Goal: Navigation & Orientation: Find specific page/section

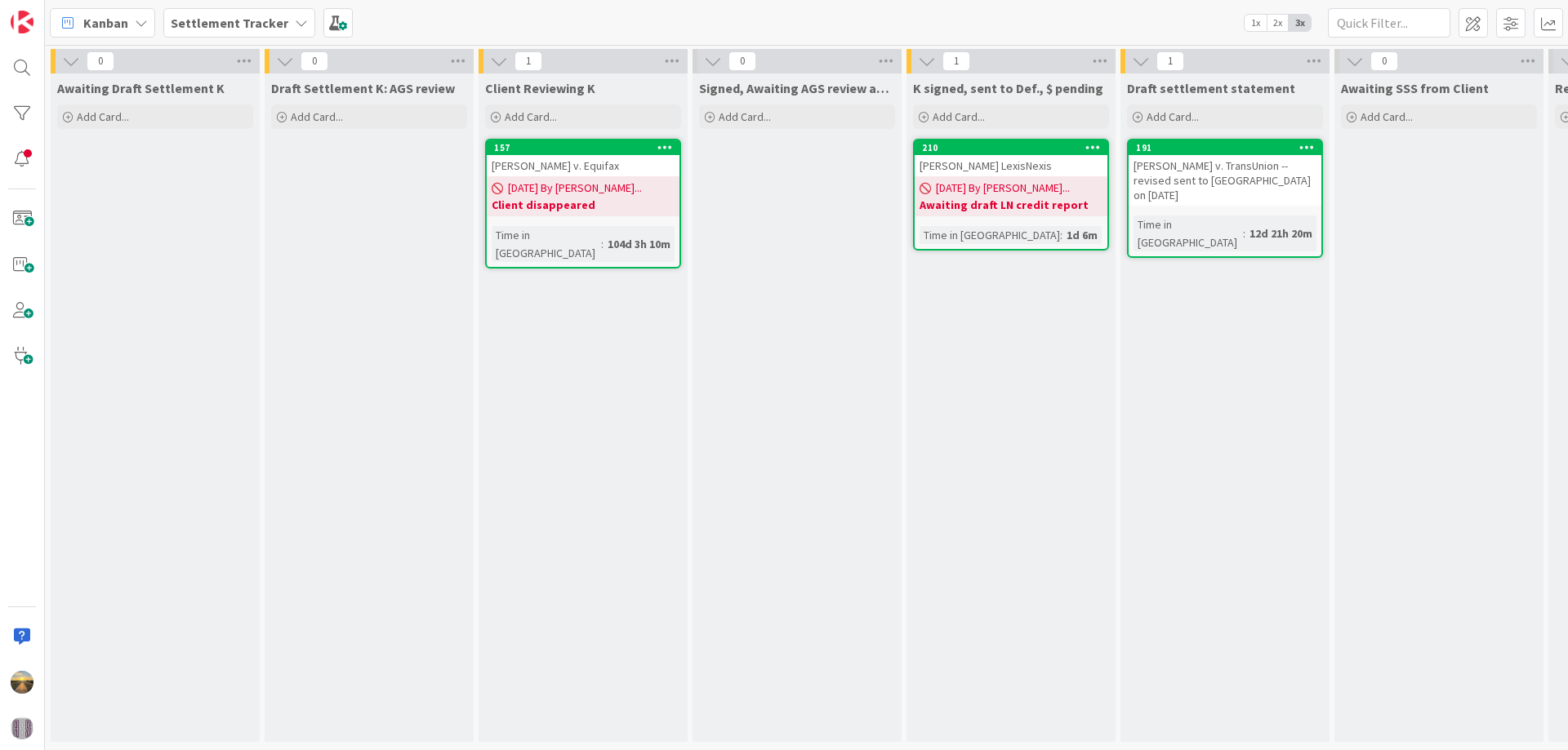
click at [217, 26] on b "Settlement Tracker" at bounding box center [229, 22] width 118 height 17
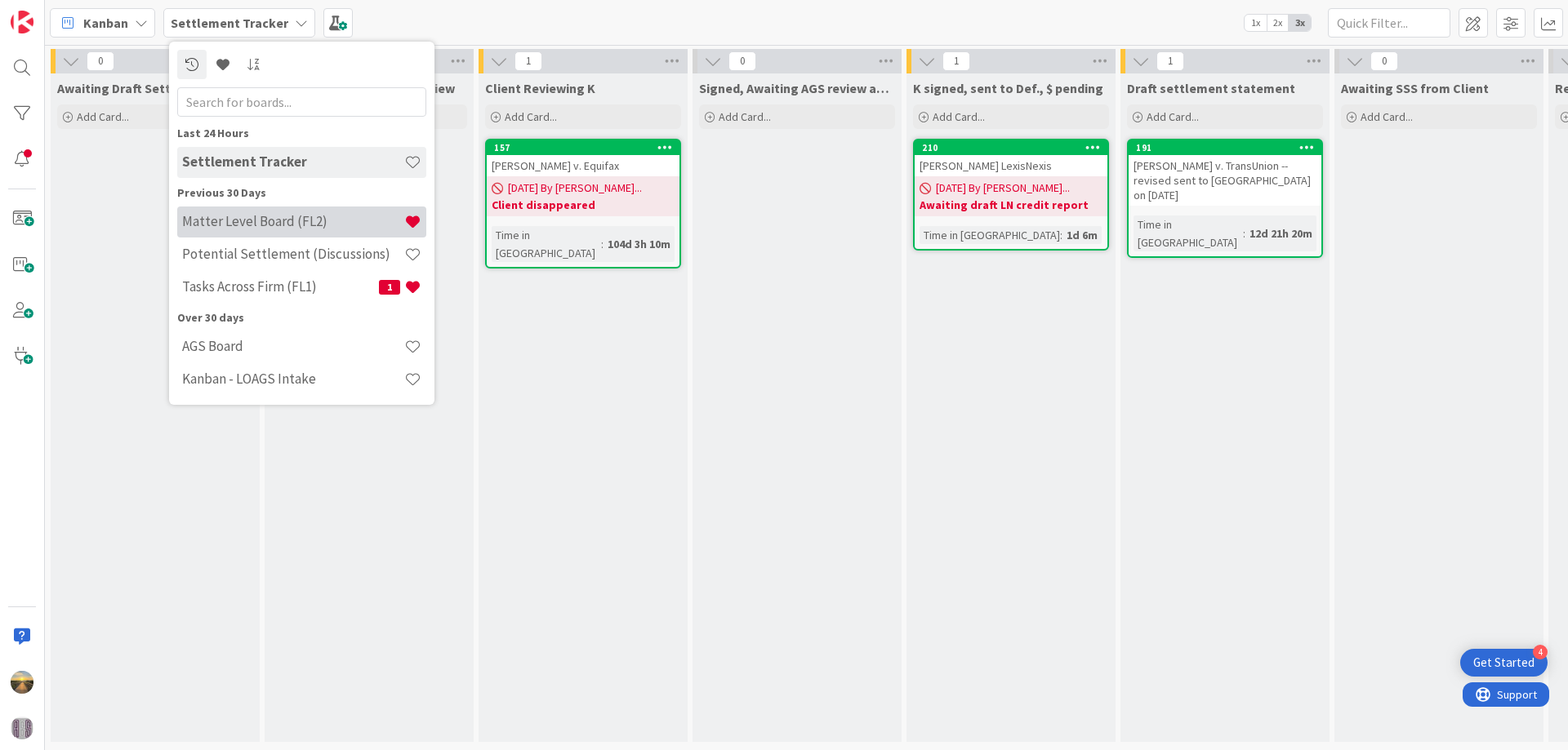
click at [257, 219] on h4 "Matter Level Board (FL2)" at bounding box center [293, 221] width 222 height 17
